Goal: Obtain resource: Download file/media

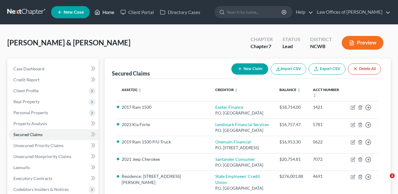
click at [104, 13] on link "Home" at bounding box center [105, 12] width 26 height 11
click at [105, 13] on link "Home" at bounding box center [105, 12] width 26 height 11
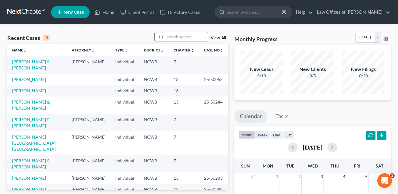
click at [178, 36] on input "search" at bounding box center [187, 36] width 43 height 9
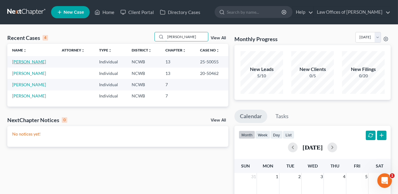
type input "[PERSON_NAME]"
click at [30, 62] on link "[PERSON_NAME]" at bounding box center [29, 61] width 34 height 5
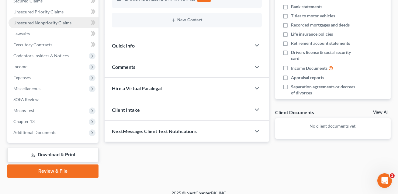
scroll to position [140, 0]
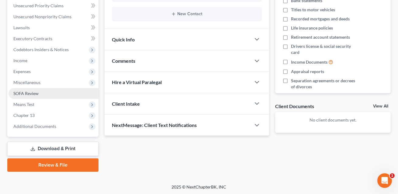
click at [33, 91] on span "SOFA Review" at bounding box center [25, 93] width 25 height 5
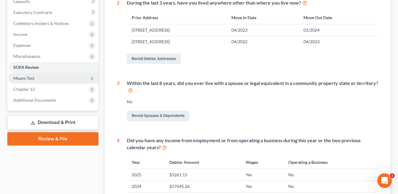
scroll to position [166, 0]
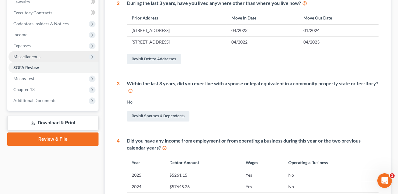
click at [28, 54] on span "Miscellaneous" at bounding box center [26, 56] width 27 height 5
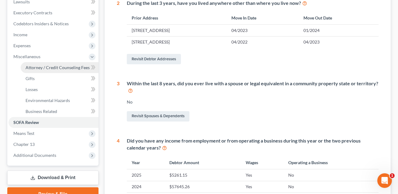
click at [33, 67] on span "Attorney / Credit Counseling Fees" at bounding box center [58, 67] width 64 height 5
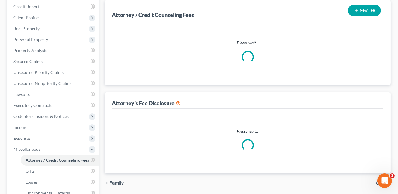
scroll to position [17, 0]
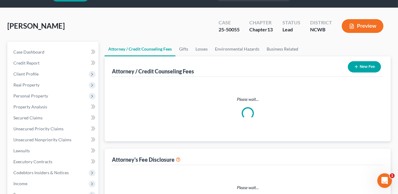
select select "0"
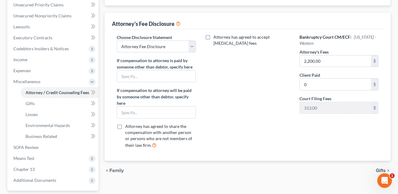
scroll to position [152, 0]
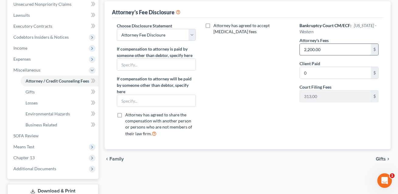
click at [322, 50] on input "2,200.00" at bounding box center [335, 50] width 71 height 12
type input "3,225"
click at [321, 70] on input "0" at bounding box center [335, 73] width 71 height 12
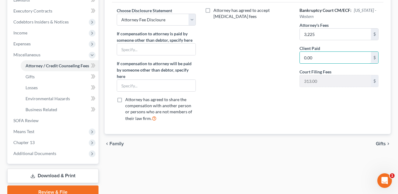
scroll to position [173, 0]
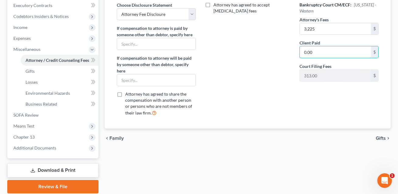
type input "0.00"
click at [65, 168] on link "Download & Print" at bounding box center [52, 170] width 91 height 14
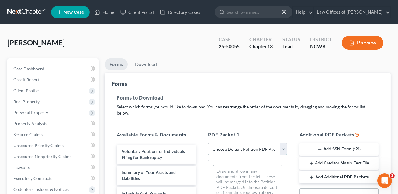
click at [225, 143] on select "Choose Default Petition PDF Packet Complete Bankruptcy Petition (all forms and …" at bounding box center [247, 149] width 79 height 12
select select "2"
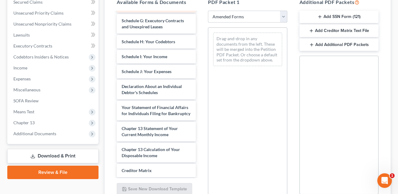
scroll to position [117, 0]
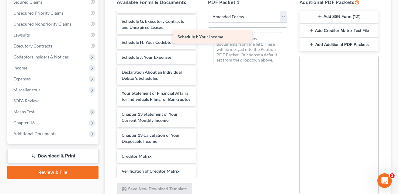
drag, startPoint x: 149, startPoint y: 49, endPoint x: 211, endPoint y: 35, distance: 63.8
click at [201, 35] on div "Schedule I: Your Income Voluntary Petition for Individuals Filing for Bankruptc…" at bounding box center [156, 60] width 89 height 331
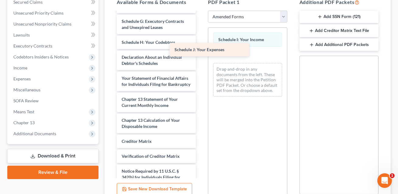
drag, startPoint x: 162, startPoint y: 51, endPoint x: 261, endPoint y: 45, distance: 100.0
click at [201, 45] on div "Schedule J: Your Expenses Voluntary Petition for Individuals Filing for Bankrup…" at bounding box center [156, 53] width 89 height 316
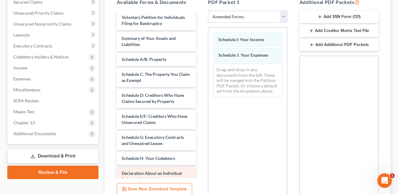
scroll to position [0, 0]
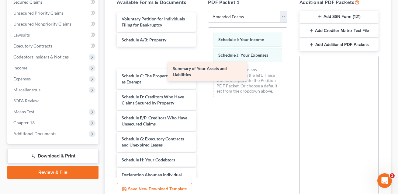
drag, startPoint x: 153, startPoint y: 33, endPoint x: 219, endPoint y: 69, distance: 76.0
click at [201, 69] on div "Summary of Your Assets and Liabilities Voluntary Petition for Individuals Filin…" at bounding box center [156, 170] width 89 height 316
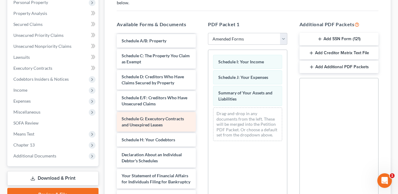
scroll to position [24, 0]
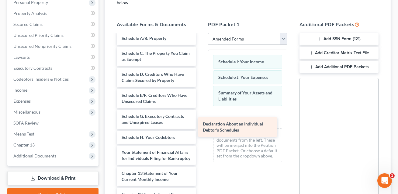
drag, startPoint x: 152, startPoint y: 145, endPoint x: 243, endPoint y: 118, distance: 95.5
click at [201, 118] on div "Declaration About an Individual Debtor's Schedules Voluntary Petition for Indiv…" at bounding box center [156, 148] width 89 height 274
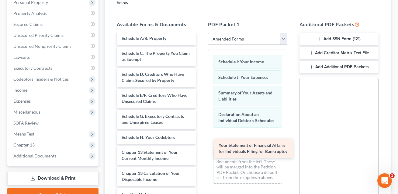
drag, startPoint x: 158, startPoint y: 150, endPoint x: 255, endPoint y: 150, distance: 97.1
click at [201, 150] on div "Your Statement of Financial Affairs for Individuals Filing for Bankruptcy Volun…" at bounding box center [156, 137] width 89 height 253
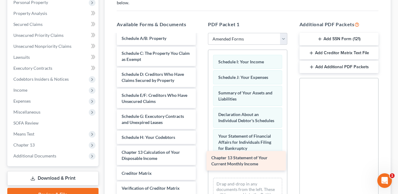
drag, startPoint x: 153, startPoint y: 148, endPoint x: 230, endPoint y: 157, distance: 77.4
click at [201, 158] on div "Chapter 13 Statement of Your Current Monthly Income Voluntary Petition for Indi…" at bounding box center [156, 127] width 89 height 232
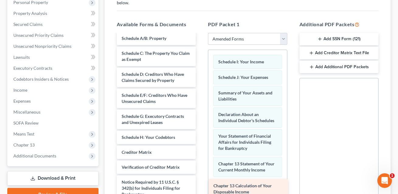
drag, startPoint x: 151, startPoint y: 146, endPoint x: 243, endPoint y: 186, distance: 100.2
click at [201, 186] on div "Chapter 13 Calculation of Your Disposable Income Voluntary Petition for Individ…" at bounding box center [156, 116] width 89 height 211
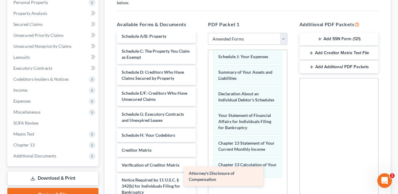
scroll to position [26, 0]
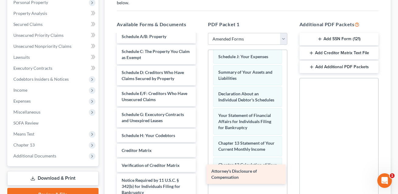
drag, startPoint x: 140, startPoint y: 180, endPoint x: 229, endPoint y: 180, distance: 88.6
click at [201, 180] on div "Attorney's Disclosure of Compensation Voluntary Petition for Individuals Filing…" at bounding box center [156, 104] width 89 height 190
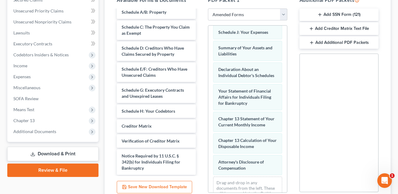
scroll to position [181, 0]
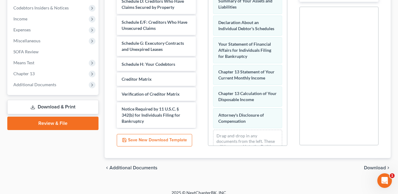
click at [368, 165] on span "Download" at bounding box center [375, 167] width 22 height 5
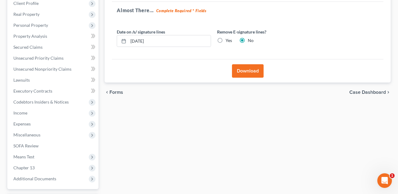
scroll to position [81, 0]
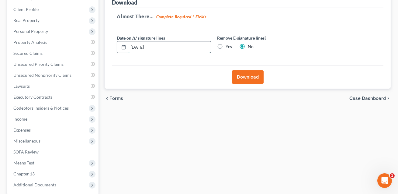
click at [135, 47] on input "[DATE]" at bounding box center [169, 47] width 82 height 12
click at [141, 47] on input "[DATE]" at bounding box center [169, 47] width 82 height 12
click at [137, 46] on input "07/01/20223" at bounding box center [169, 47] width 82 height 12
click at [146, 47] on input "07/2301/20223" at bounding box center [169, 47] width 82 height 12
click at [155, 47] on input "07/23/20223" at bounding box center [169, 47] width 82 height 12
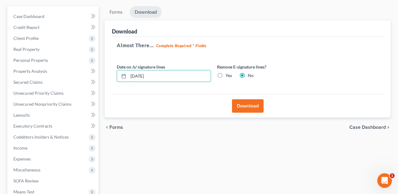
scroll to position [52, 0]
type input "[DATE]"
click at [245, 106] on button "Download" at bounding box center [248, 106] width 32 height 13
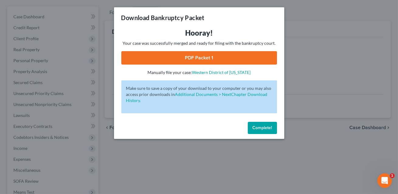
click at [215, 61] on link "PDF Packet 1" at bounding box center [199, 57] width 156 height 13
click at [259, 130] on button "Complete!" at bounding box center [262, 128] width 29 height 12
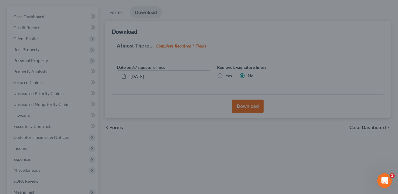
click at [259, 126] on button "Complete!" at bounding box center [255, 120] width 26 height 10
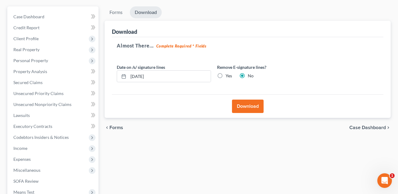
scroll to position [140, 0]
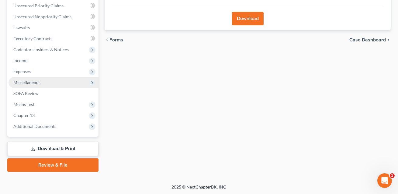
click at [30, 82] on span "Miscellaneous" at bounding box center [26, 82] width 27 height 5
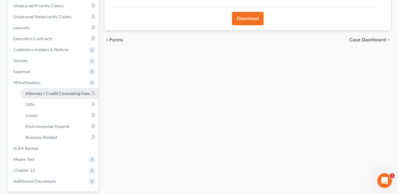
click at [36, 94] on span "Attorney / Credit Counseling Fees" at bounding box center [58, 93] width 64 height 5
select select "0"
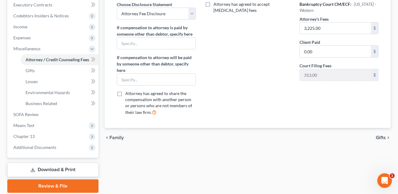
scroll to position [187, 0]
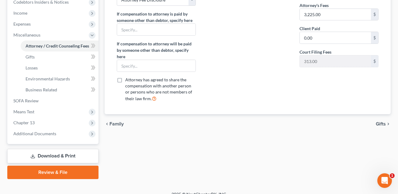
click at [51, 157] on link "Download & Print" at bounding box center [52, 156] width 91 height 14
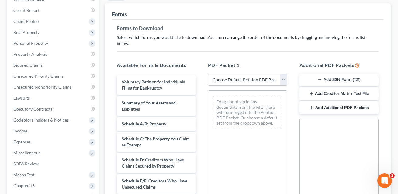
click at [240, 75] on select "Choose Default Petition PDF Packet Complete Bankruptcy Petition (all forms and …" at bounding box center [247, 80] width 79 height 12
select select "2"
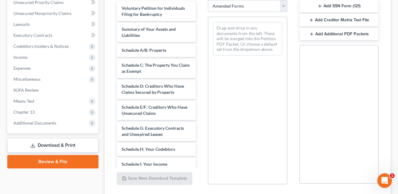
scroll to position [156, 0]
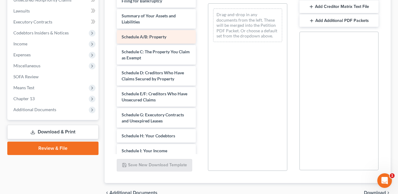
click at [152, 18] on div "Voluntary Petition for Individuals Filing for Bankruptcy Summary of Your Assets…" at bounding box center [156, 161] width 89 height 346
click at [177, 30] on div "Schedule A/B: Property" at bounding box center [156, 36] width 79 height 13
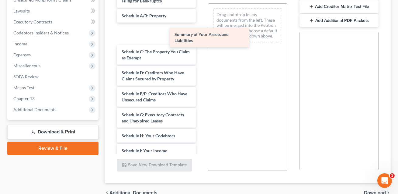
drag, startPoint x: 149, startPoint y: 12, endPoint x: 234, endPoint y: 61, distance: 98.3
click at [201, 61] on div "Summary of Your Assets and Liabilities Voluntary Petition for Individuals Filin…" at bounding box center [156, 161] width 89 height 346
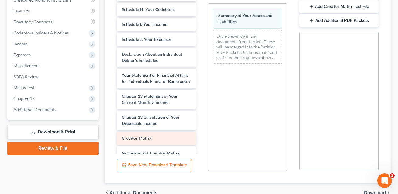
scroll to position [106, 0]
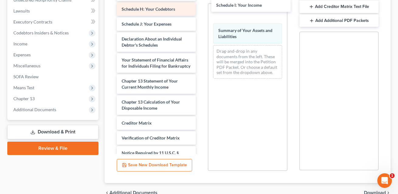
drag, startPoint x: 145, startPoint y: 18, endPoint x: 174, endPoint y: 6, distance: 31.6
click at [201, 6] on div "Schedule I: Your Income Voluntary Petition for Individuals Filing for Bankruptc…" at bounding box center [156, 38] width 89 height 310
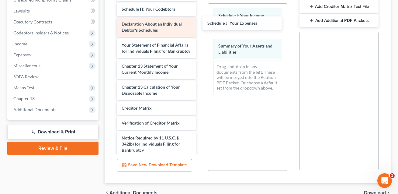
drag, startPoint x: 145, startPoint y: 17, endPoint x: 194, endPoint y: 21, distance: 49.2
click at [201, 23] on div "Schedule J: Your Expenses Voluntary Petition for Individuals Filing for Bankrup…" at bounding box center [156, 30] width 89 height 295
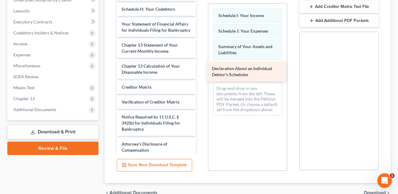
drag, startPoint x: 149, startPoint y: 18, endPoint x: 221, endPoint y: 60, distance: 83.6
click at [201, 63] on div "Declaration About an Individual Debtor's Schedules Voluntary Petition for Indiv…" at bounding box center [156, 20] width 89 height 274
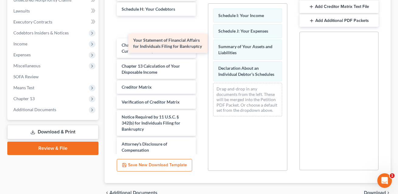
scroll to position [89, 0]
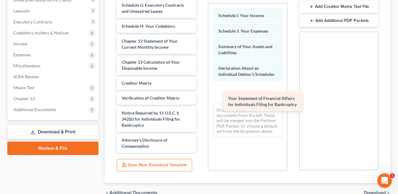
drag, startPoint x: 153, startPoint y: 16, endPoint x: 260, endPoint y: 97, distance: 133.8
click at [201, 97] on div "Your Statement of Financial Affairs for Individuals Filing for Bankruptcy Volun…" at bounding box center [156, 26] width 89 height 253
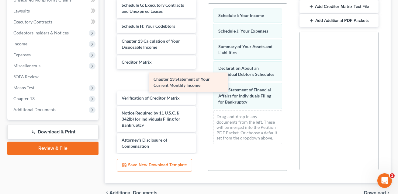
scroll to position [68, 0]
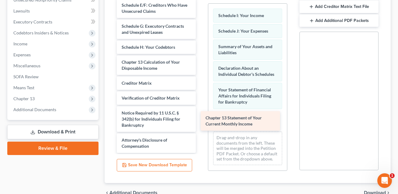
drag, startPoint x: 150, startPoint y: 39, endPoint x: 234, endPoint y: 123, distance: 118.8
click at [201, 123] on div "Chapter 13 Statement of Your Current Monthly Income Voluntary Petition for Indi…" at bounding box center [156, 37] width 89 height 232
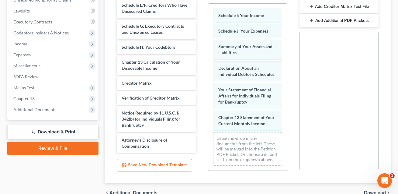
scroll to position [181, 0]
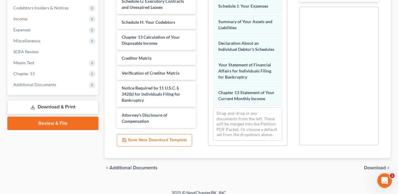
click at [368, 165] on span "Download" at bounding box center [375, 167] width 22 height 5
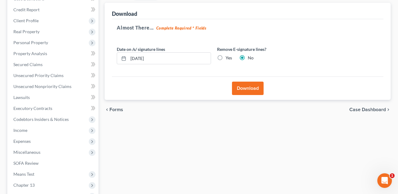
scroll to position [67, 0]
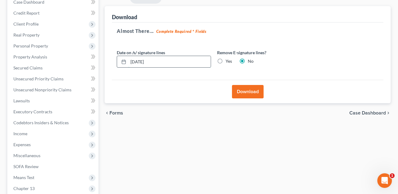
click at [134, 62] on input "[DATE]" at bounding box center [169, 62] width 82 height 12
click at [141, 61] on input "[DATE]" at bounding box center [169, 62] width 82 height 12
click at [139, 61] on input "[DATE]" at bounding box center [169, 62] width 82 height 12
click at [146, 61] on input "07/0231/2025" at bounding box center [169, 62] width 82 height 12
click at [140, 61] on input "07/023/2025" at bounding box center [169, 62] width 82 height 12
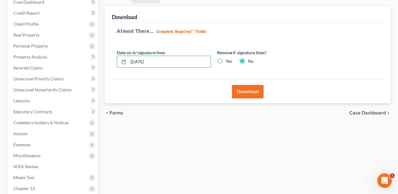
type input "[DATE]"
click at [250, 93] on button "Download" at bounding box center [248, 91] width 32 height 13
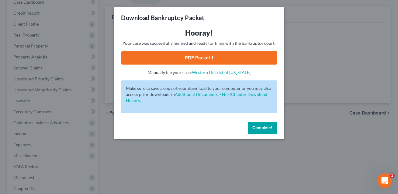
click at [208, 56] on link "PDF Packet 1" at bounding box center [199, 57] width 156 height 13
click at [61, 125] on div "Download Bankruptcy Packet Hooray! Your case was successfully merged and ready …" at bounding box center [199, 97] width 398 height 194
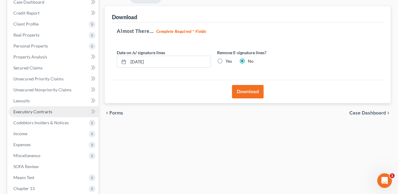
click at [42, 107] on link "Executory Contracts" at bounding box center [54, 111] width 90 height 11
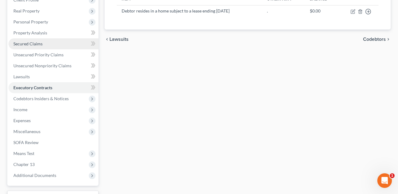
scroll to position [140, 0]
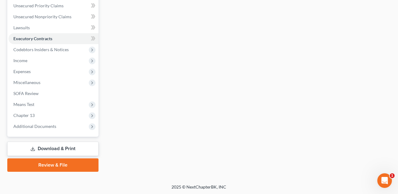
click at [56, 148] on link "Download & Print" at bounding box center [52, 148] width 91 height 14
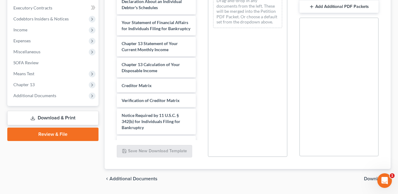
scroll to position [181, 0]
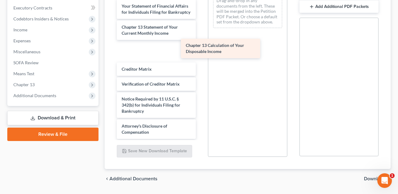
scroll to position [160, 0]
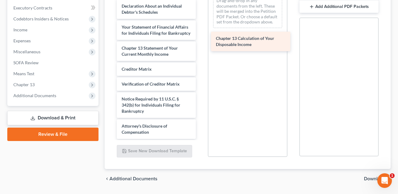
drag, startPoint x: 143, startPoint y: 44, endPoint x: 238, endPoint y: 42, distance: 95.0
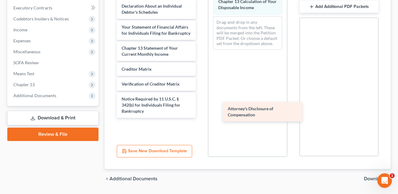
drag, startPoint x: 146, startPoint y: 116, endPoint x: 258, endPoint y: 103, distance: 112.6
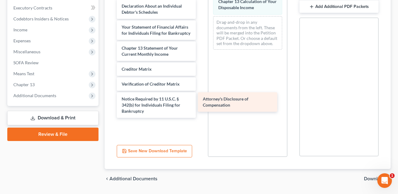
drag, startPoint x: 171, startPoint y: 120, endPoint x: 253, endPoint y: 100, distance: 83.6
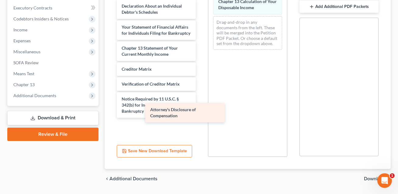
scroll to position [140, 0]
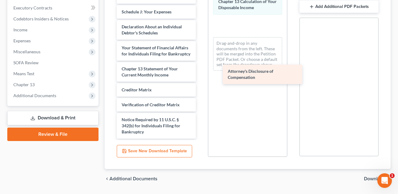
drag, startPoint x: 167, startPoint y: 118, endPoint x: 273, endPoint y: 71, distance: 116.3
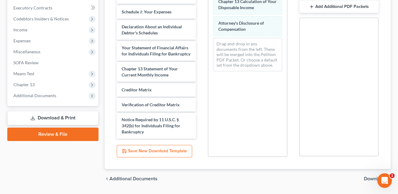
scroll to position [181, 0]
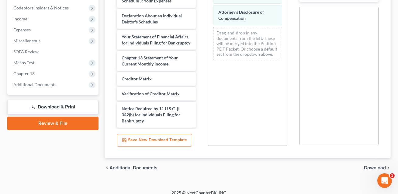
click at [369, 165] on span "Download" at bounding box center [375, 167] width 22 height 5
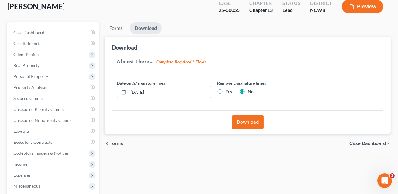
scroll to position [35, 0]
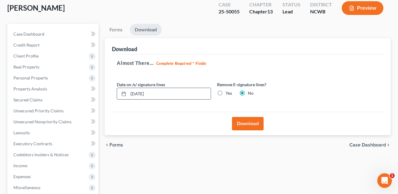
click at [136, 92] on input "[DATE]" at bounding box center [169, 94] width 82 height 12
click at [142, 93] on input "[DATE]" at bounding box center [169, 94] width 82 height 12
click at [139, 93] on input "07/123/2025" at bounding box center [169, 94] width 82 height 12
type input "[DATE]"
click at [249, 125] on button "Download" at bounding box center [248, 123] width 32 height 13
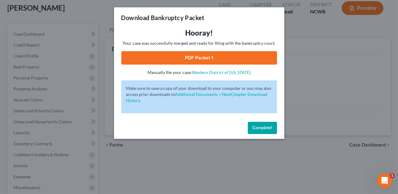
click at [224, 59] on link "PDF Packet 1" at bounding box center [199, 57] width 156 height 13
